Goal: Information Seeking & Learning: Check status

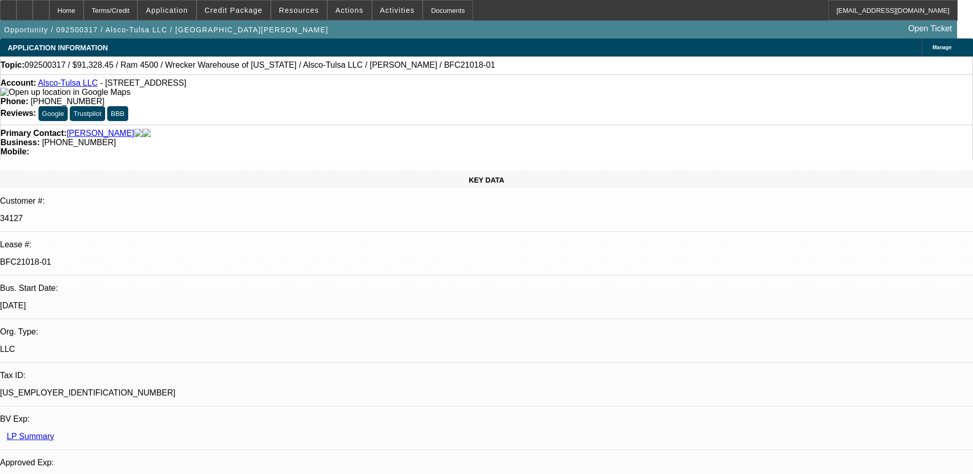
select select "0"
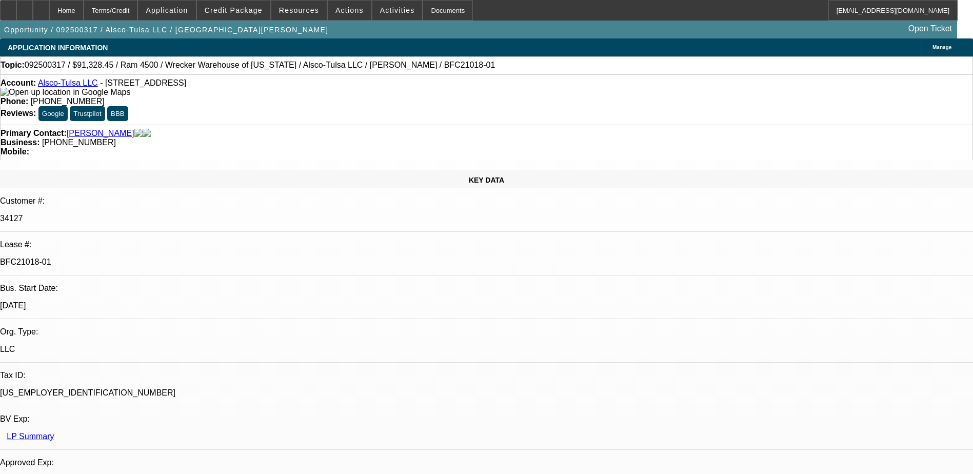
select select "0"
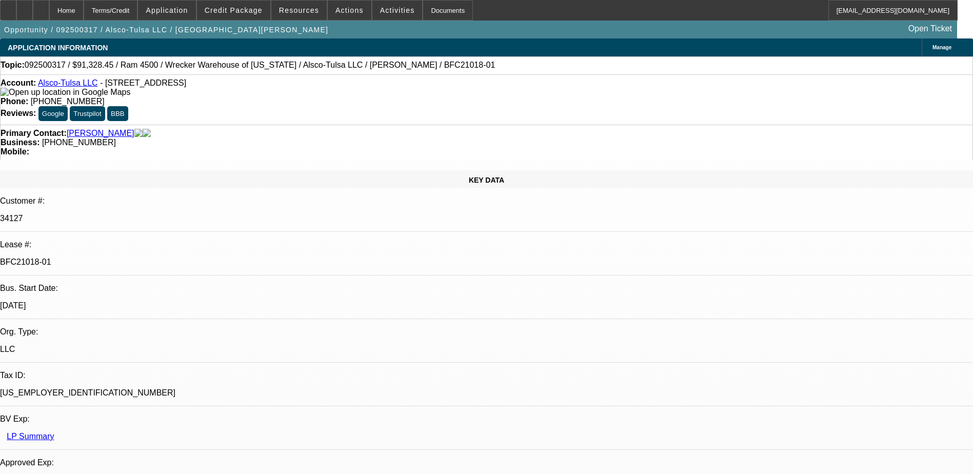
select select "0"
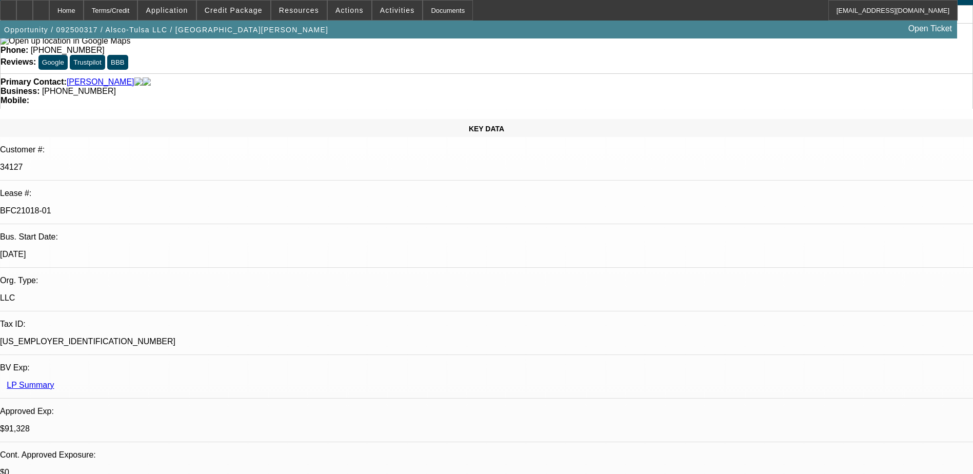
select select "1"
select select "6"
select select "1"
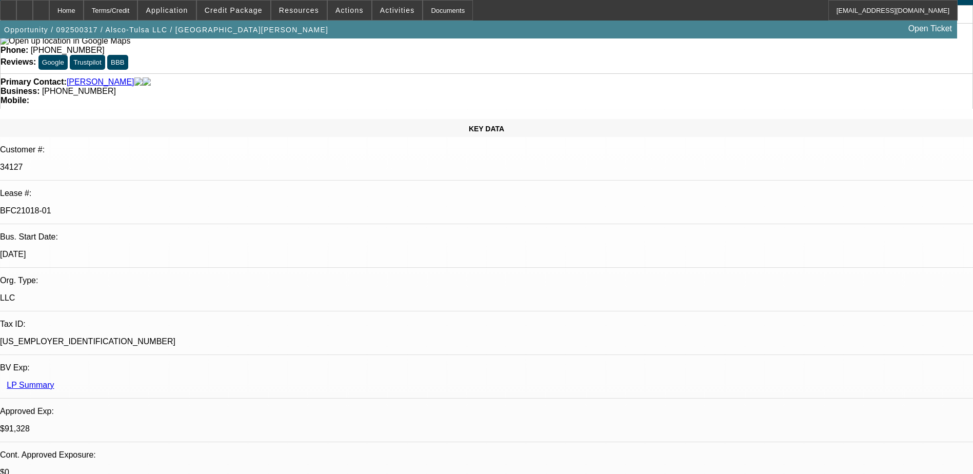
select select "6"
select select "1"
select select "6"
select select "1"
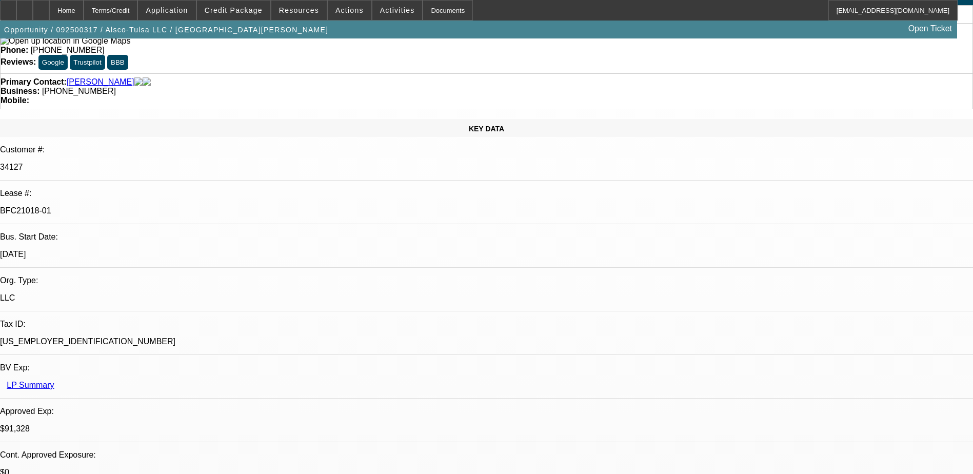
select select "1"
select select "6"
drag, startPoint x: 763, startPoint y: 391, endPoint x: 829, endPoint y: 391, distance: 65.7
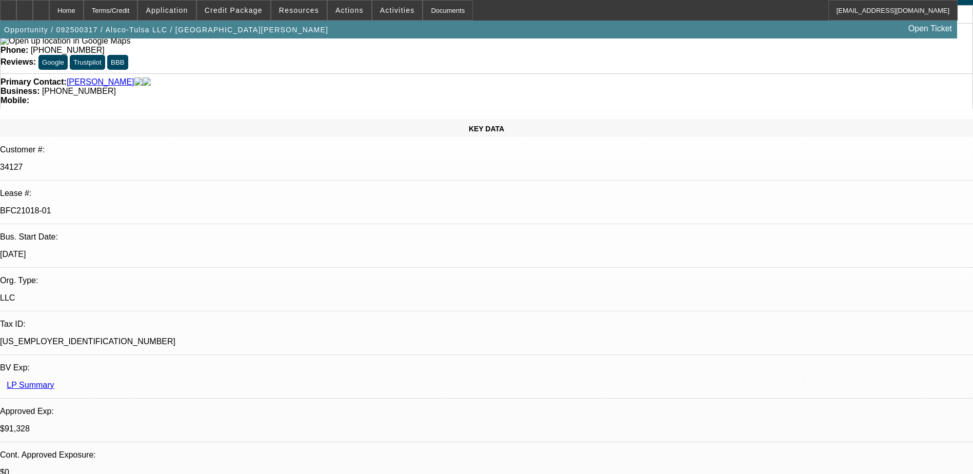
drag, startPoint x: 829, startPoint y: 391, endPoint x: 809, endPoint y: 391, distance: 19.5
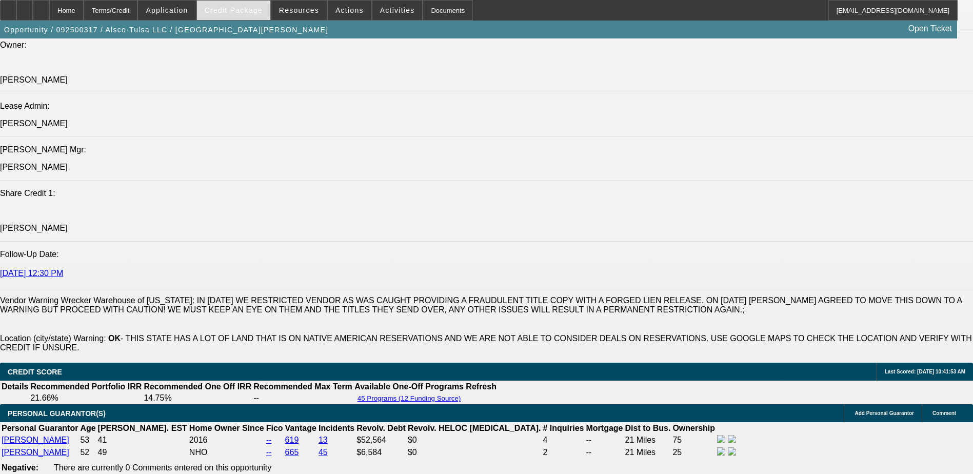
scroll to position [1282, 0]
